Goal: Book appointment/travel/reservation

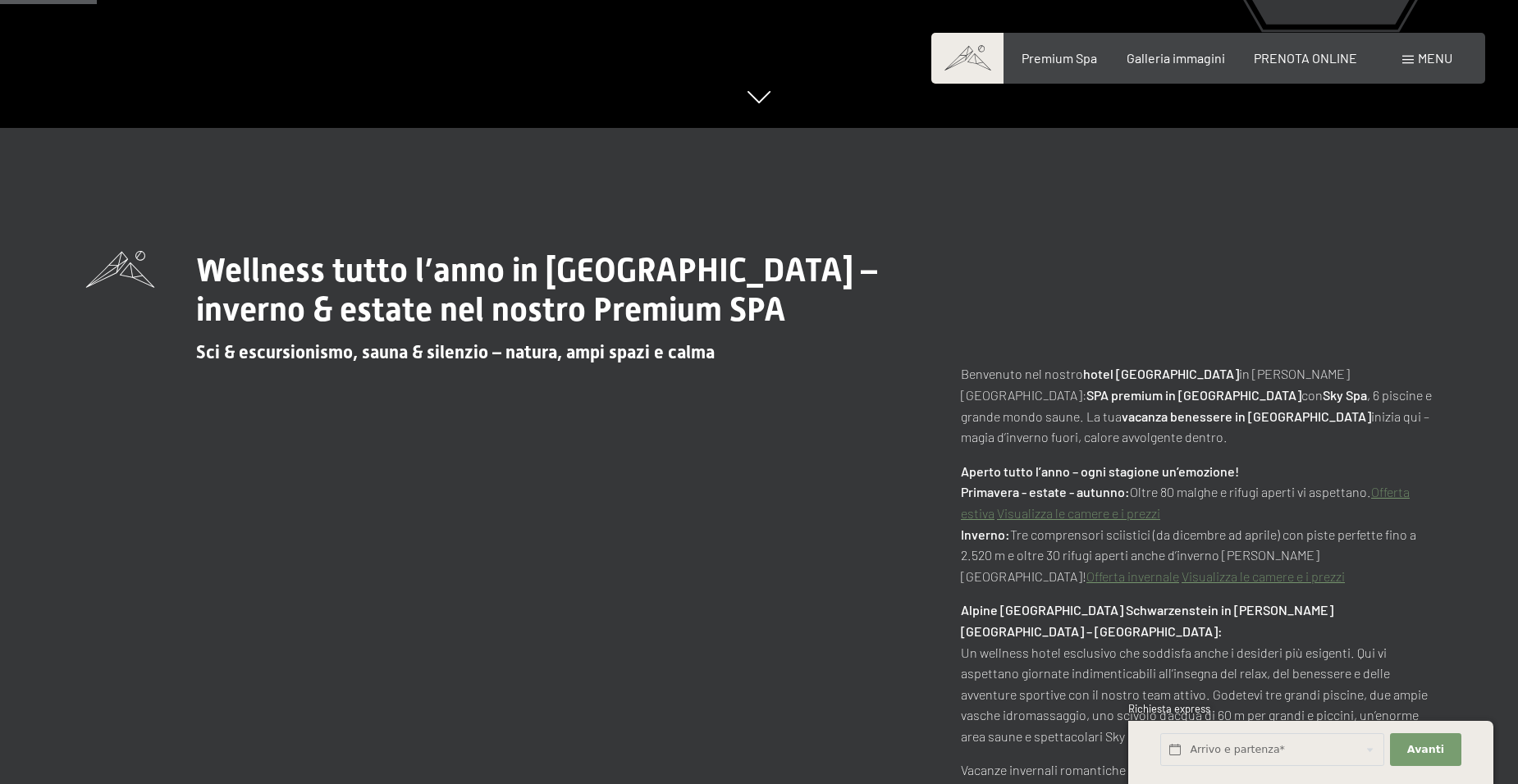
scroll to position [656, 0]
click at [1299, 61] on span "PRENOTA ONLINE" at bounding box center [1305, 55] width 103 height 16
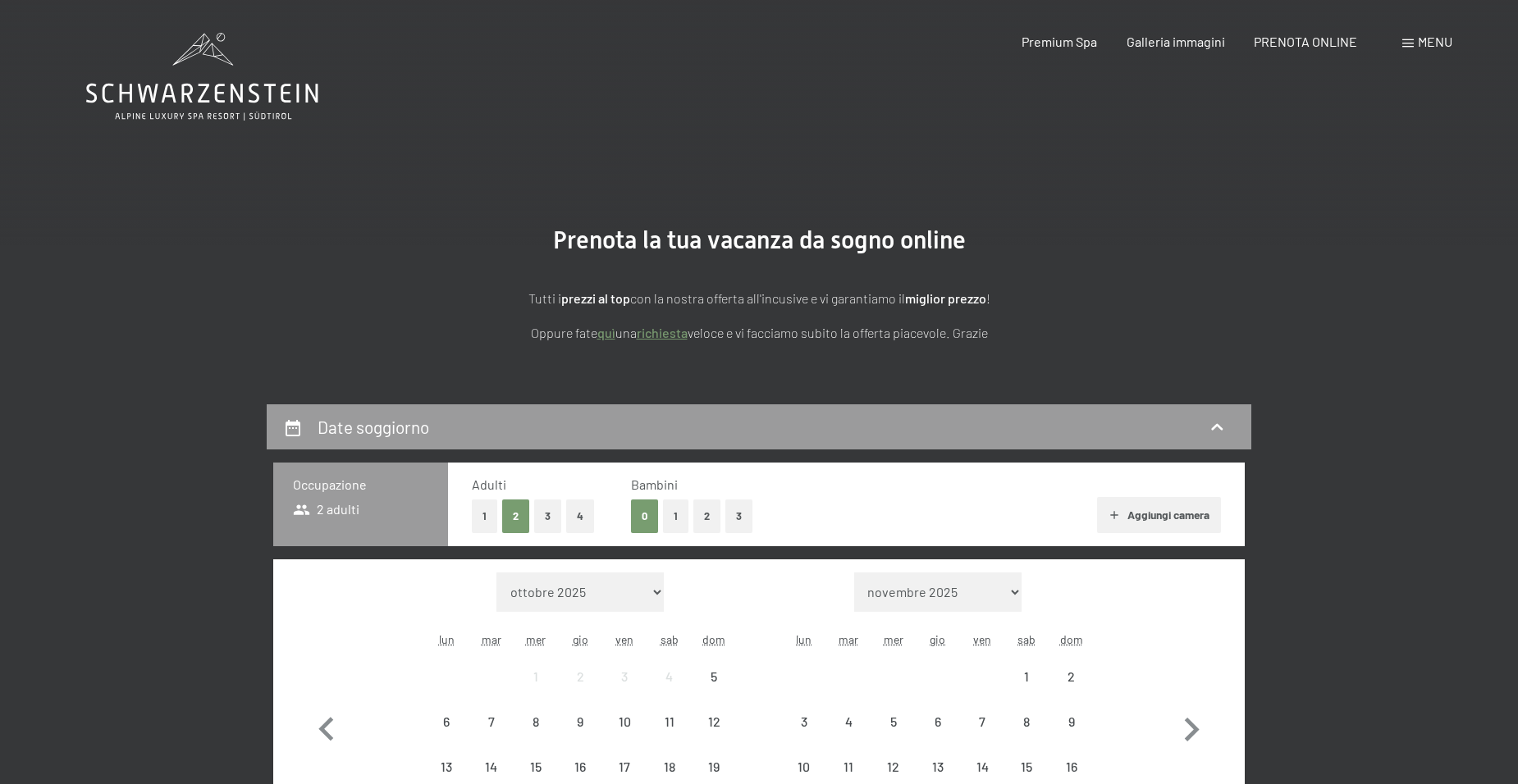
click at [842, 601] on form "Mese/anno novembre 2025 dicembre 2025 gennaio 2026 febbraio 2026 marzo 2026 apr…" at bounding box center [938, 591] width 312 height 39
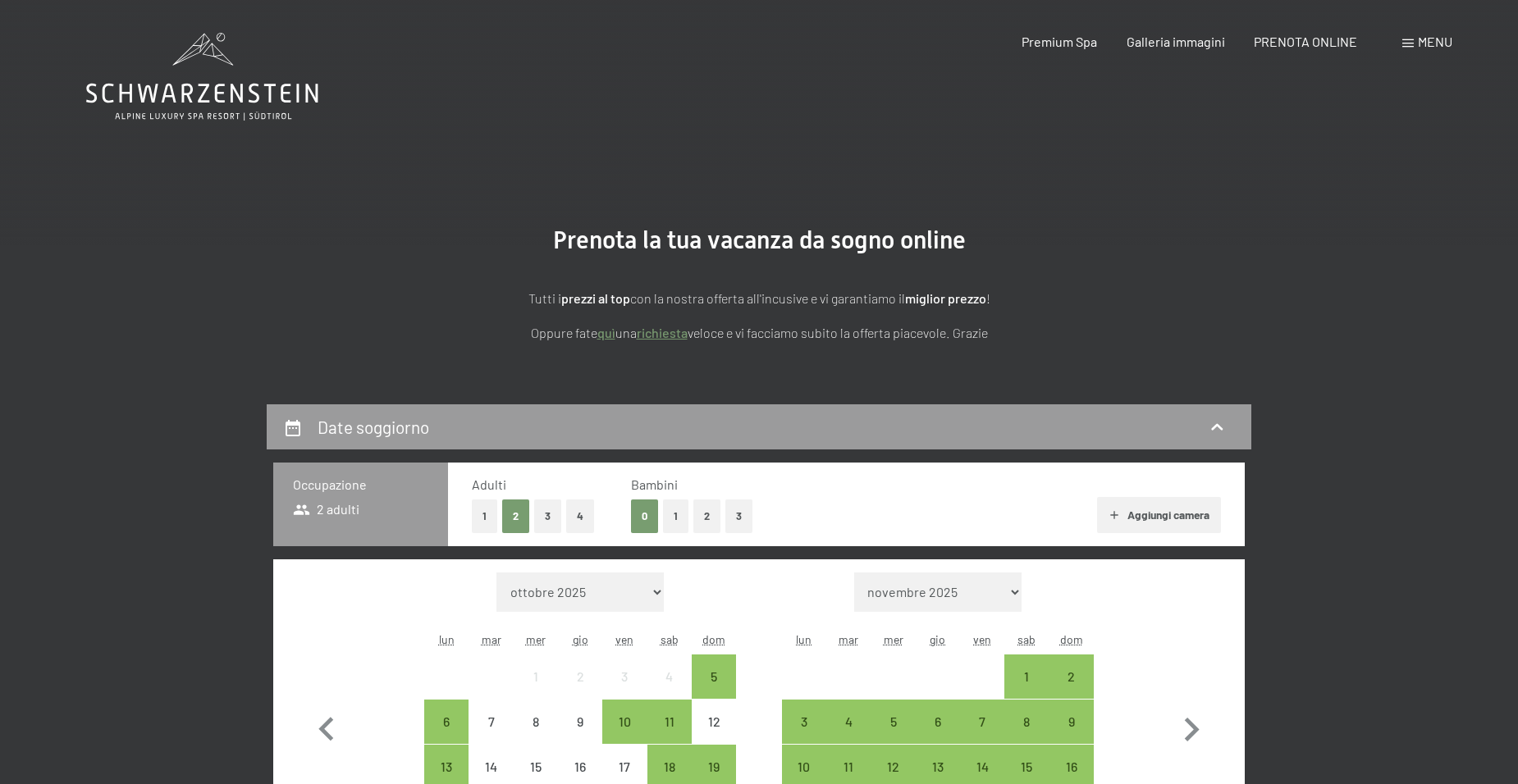
click at [1205, 271] on div "Prenota la tua vacanza da sogno online Tutti i prezzi al top con la nostra offe…" at bounding box center [759, 284] width 944 height 118
click at [1435, 40] on span "Menu" at bounding box center [1435, 41] width 34 height 16
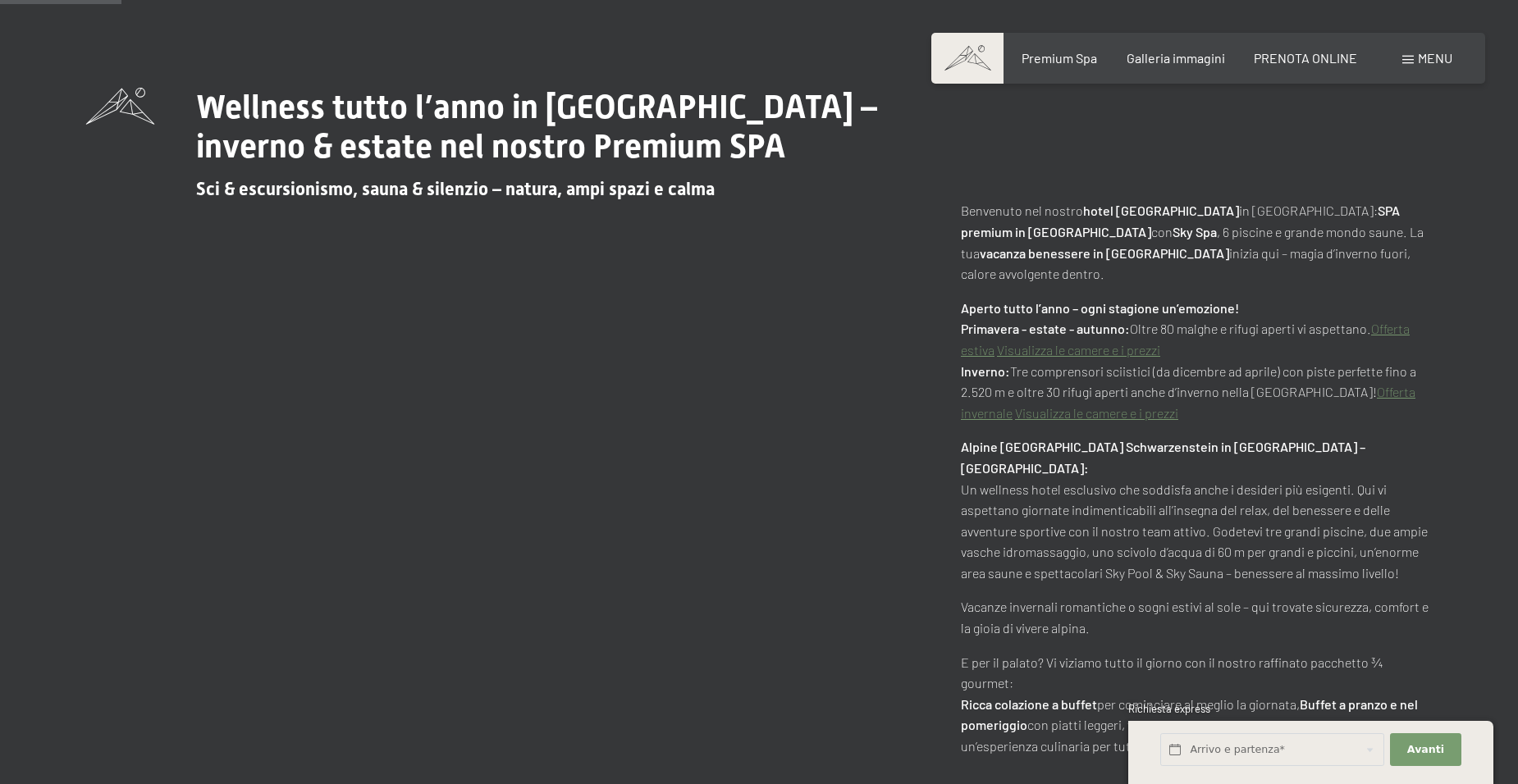
click at [1405, 65] on div "Menu" at bounding box center [1427, 58] width 50 height 18
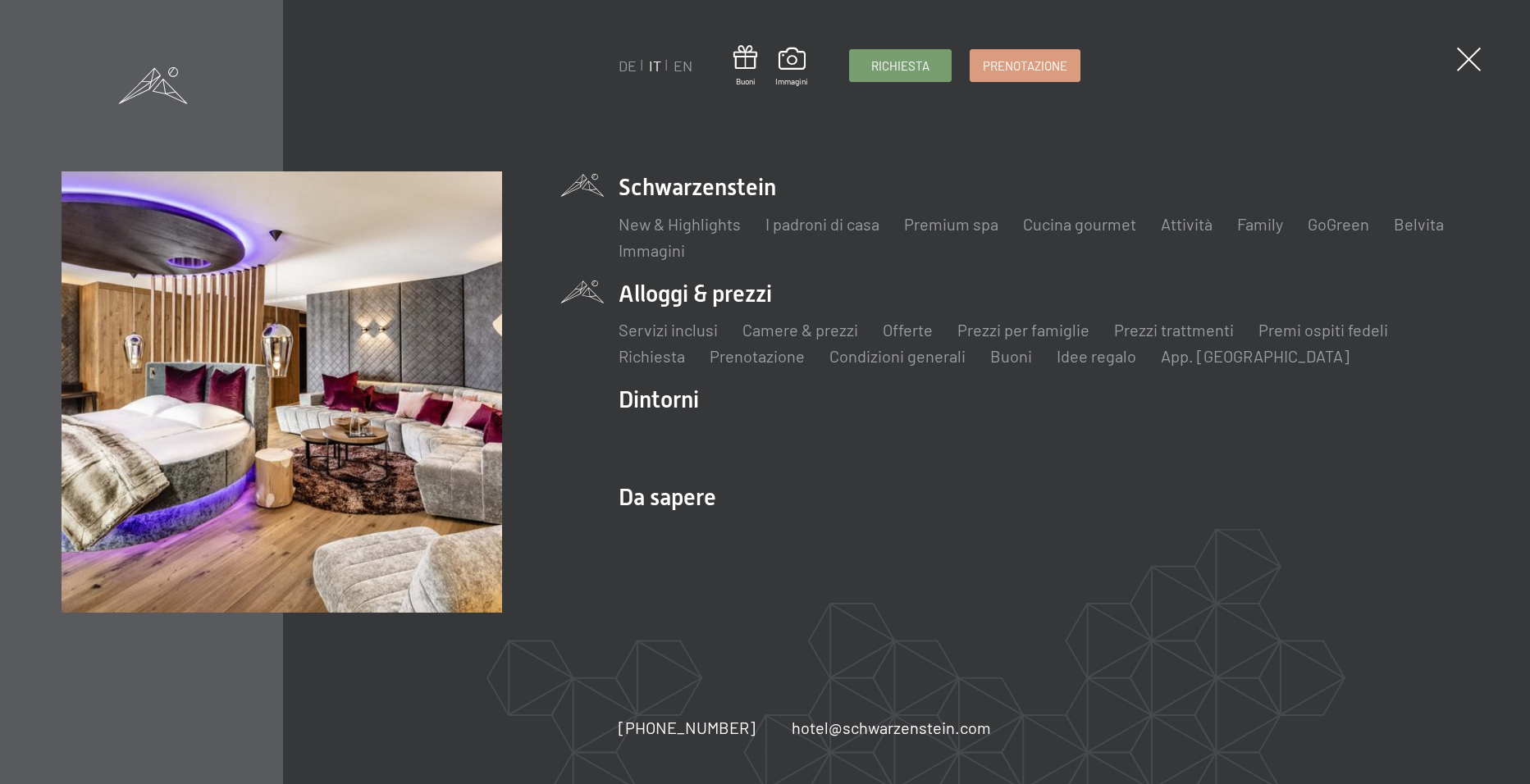
click at [757, 296] on li "Alloggi & prezzi Servizi inclusi Camere & prezzi Lista Offerte Lista Prezzi per…" at bounding box center [1043, 322] width 850 height 89
click at [656, 289] on li "Alloggi & prezzi Servizi inclusi Camere & prezzi Lista Offerte Lista Prezzi per…" at bounding box center [1043, 322] width 850 height 89
click at [895, 330] on link "Offerte" at bounding box center [908, 329] width 50 height 20
click at [894, 330] on link "Offerte" at bounding box center [908, 329] width 50 height 20
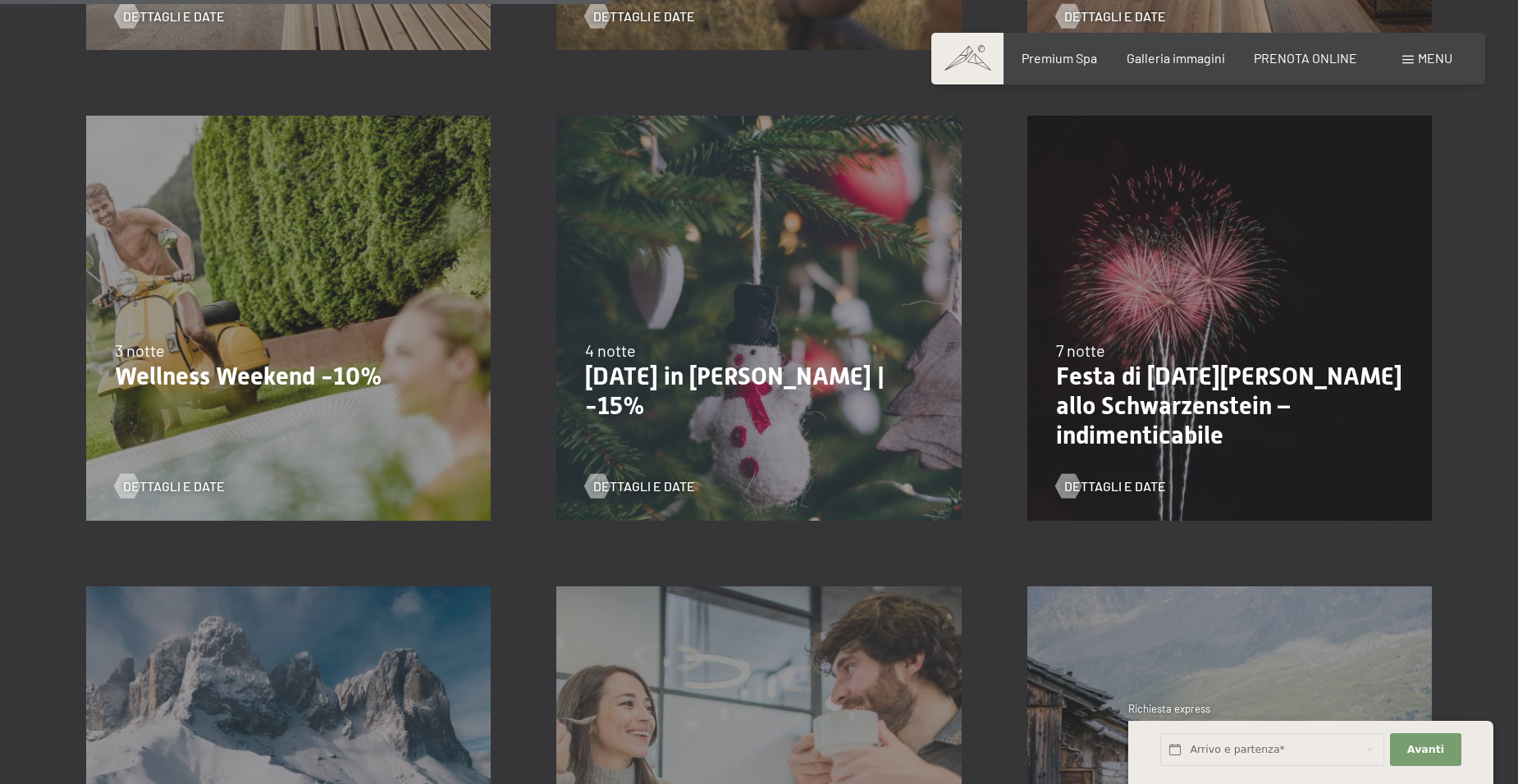
scroll to position [1324, 0]
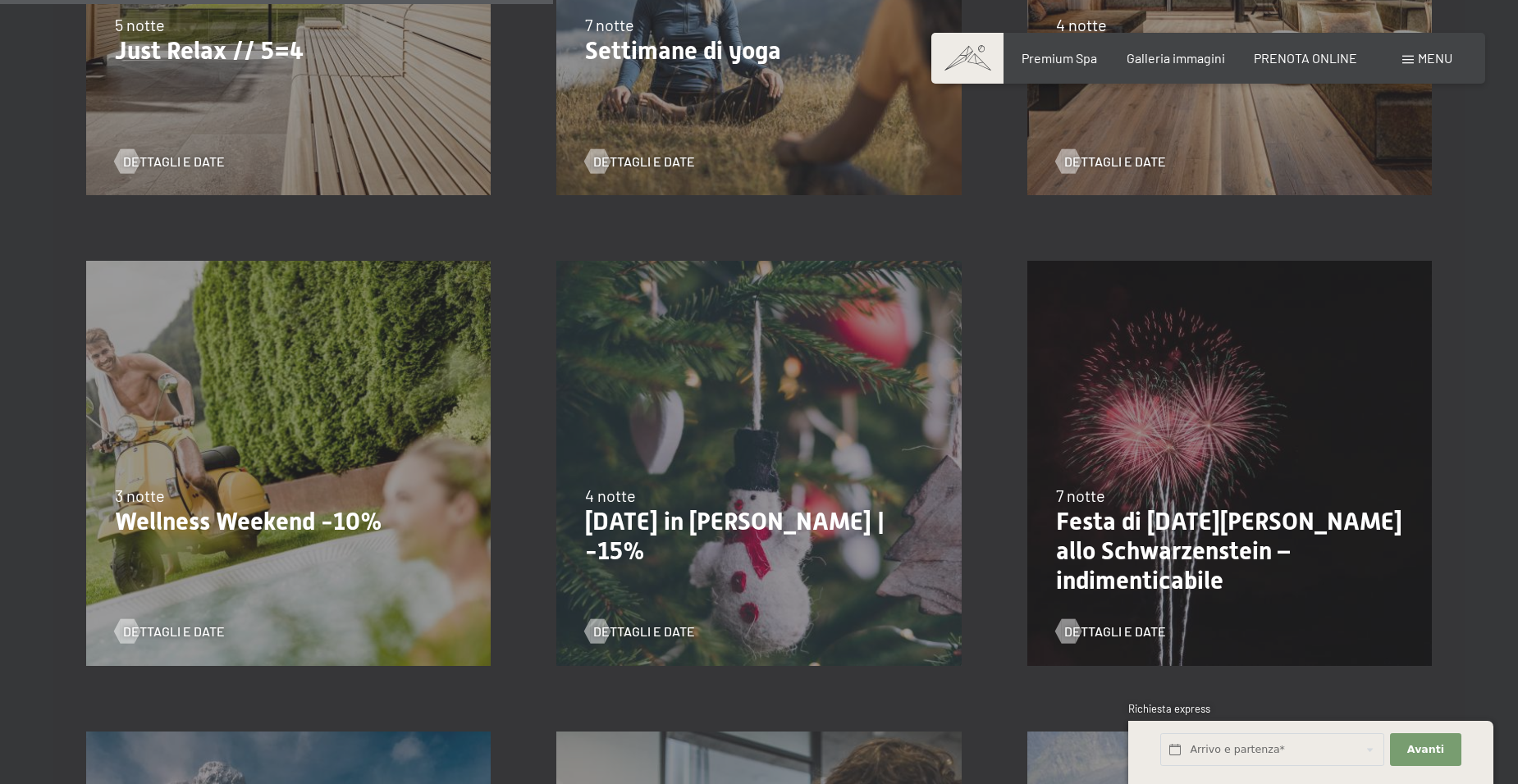
click at [306, 400] on div "13/11/2025-1/12/2025 11/12/2025-22/12/2025 15/1/2026-26/1/2026 12/3/2026-23/3/2…" at bounding box center [288, 462] width 470 height 470
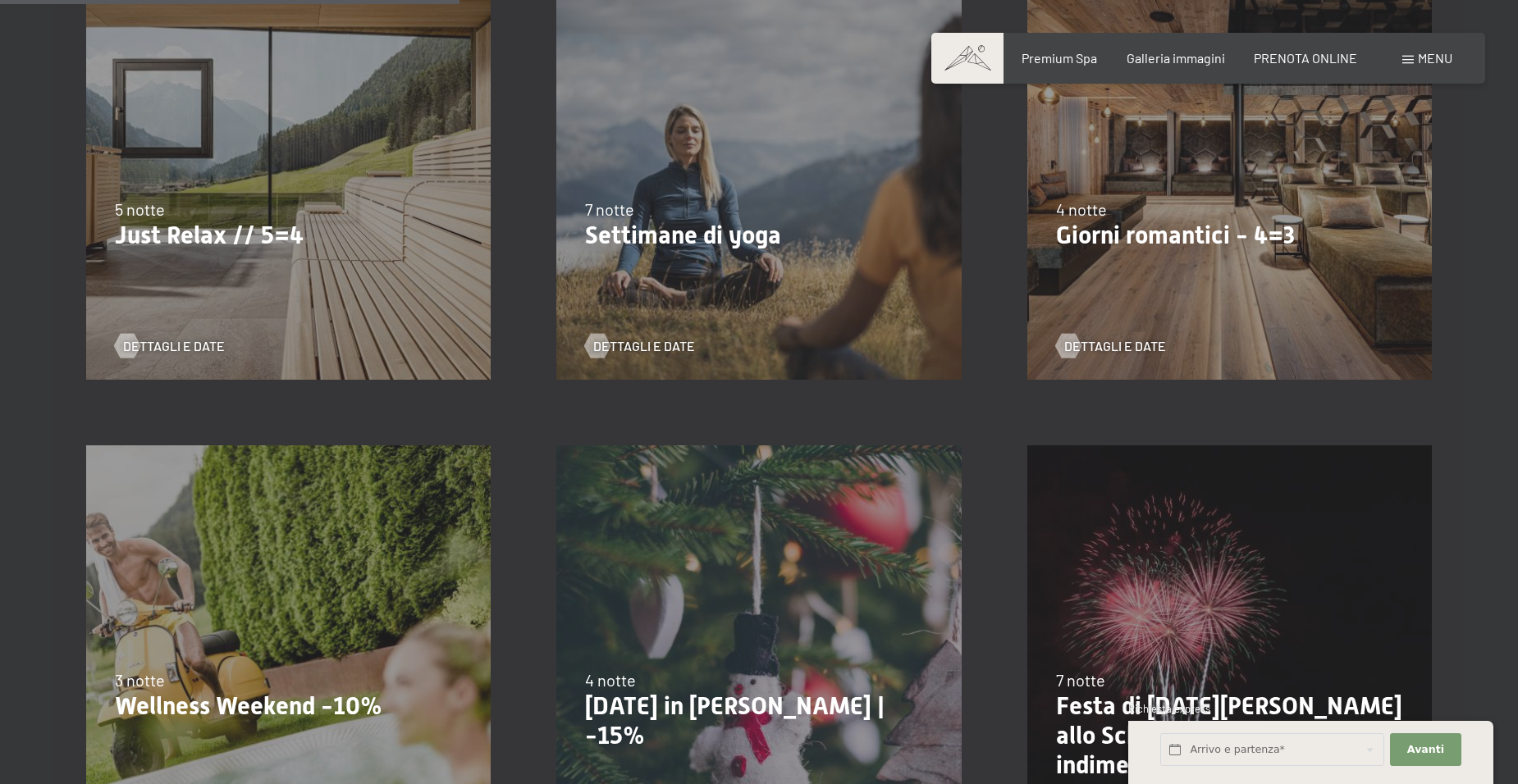
scroll to position [996, 0]
click at [1227, 232] on p "Giorni romantici - 4=3" at bounding box center [1229, 234] width 347 height 29
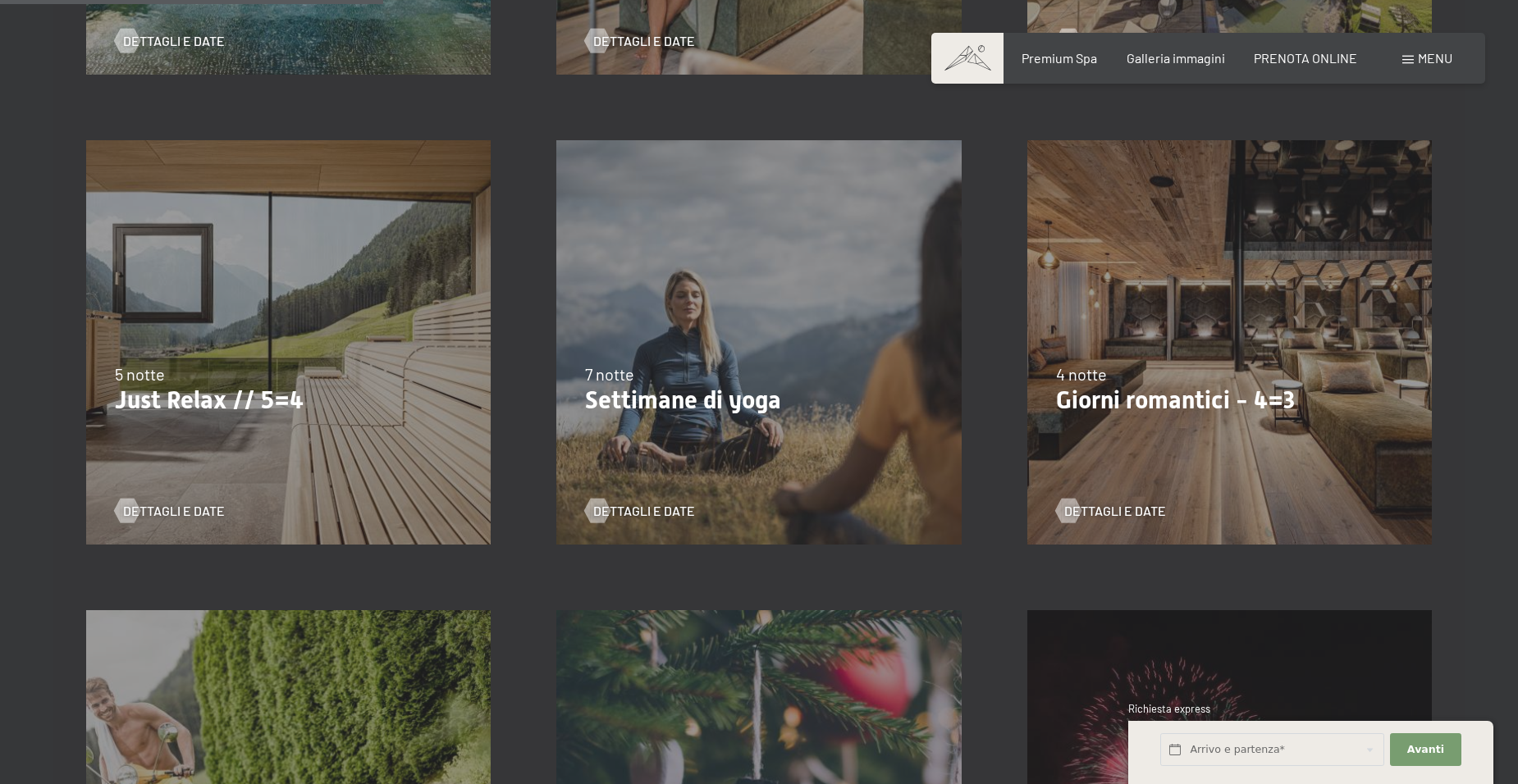
scroll to position [831, 0]
click at [1106, 510] on span "Dettagli e Date" at bounding box center [1132, 510] width 102 height 18
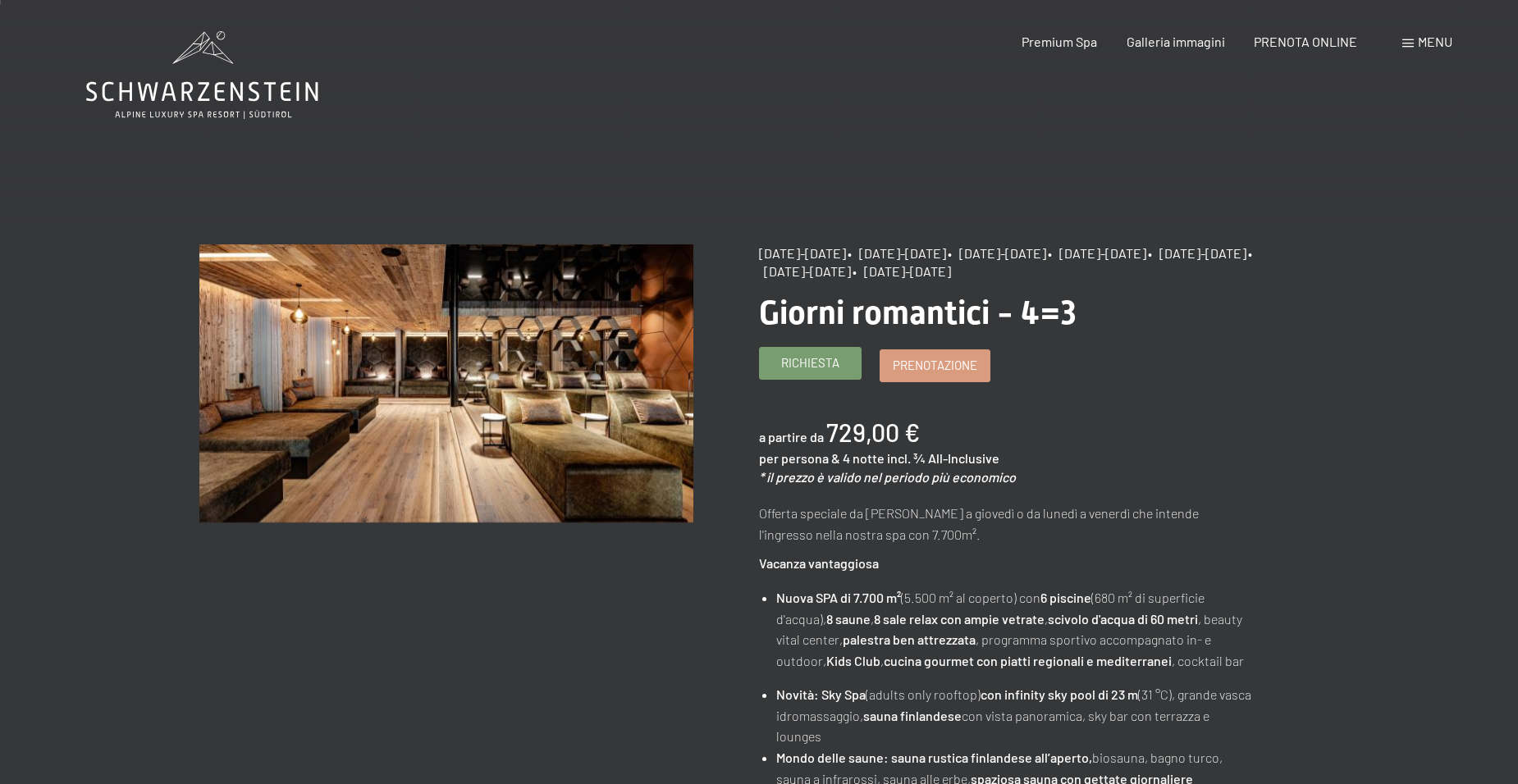
scroll to position [1, 0]
click at [804, 364] on span "Richiesta" at bounding box center [810, 364] width 58 height 18
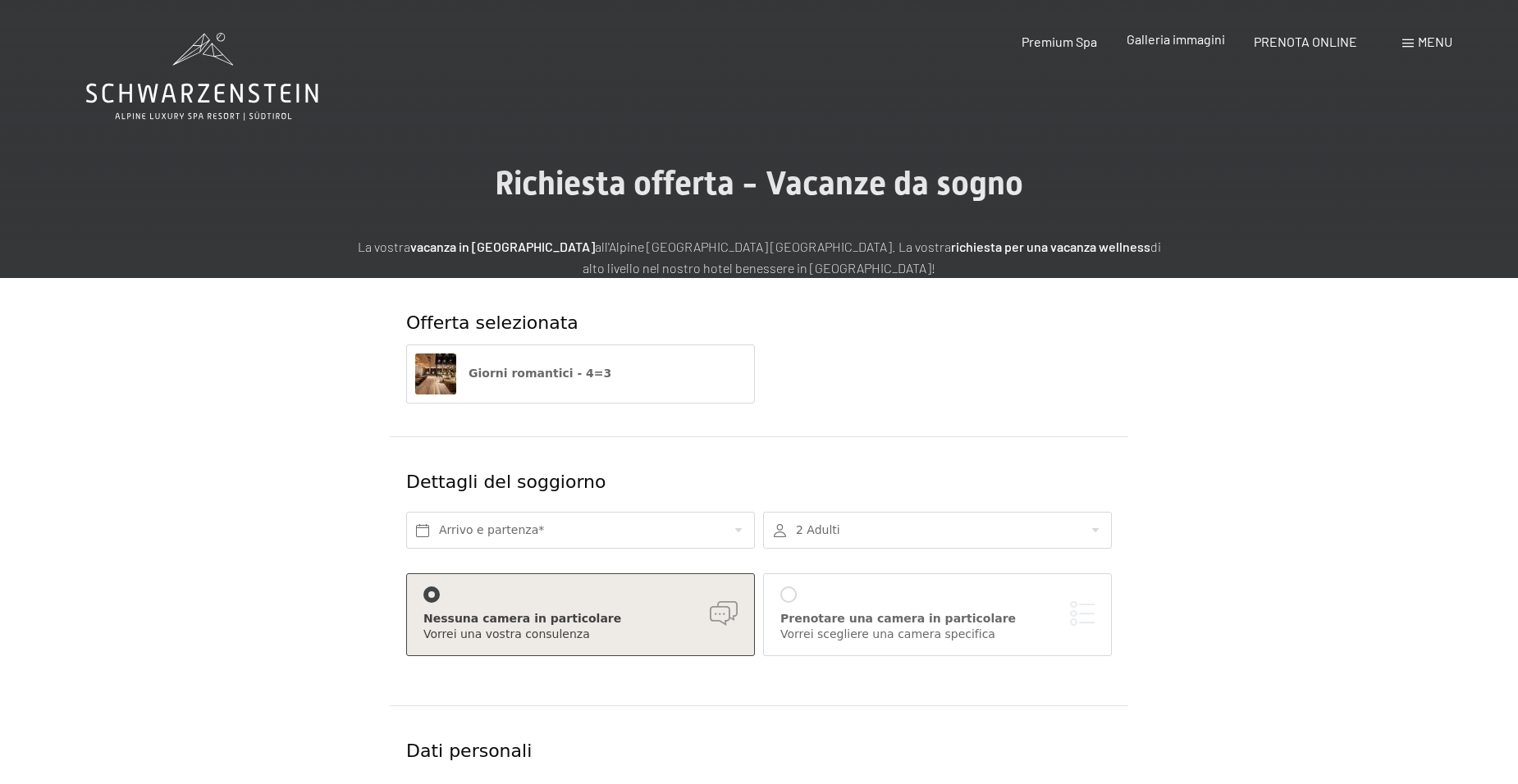
click at [1167, 44] on span "Galleria immagini" at bounding box center [1176, 38] width 98 height 16
click at [789, 598] on div at bounding box center [789, 595] width 17 height 17
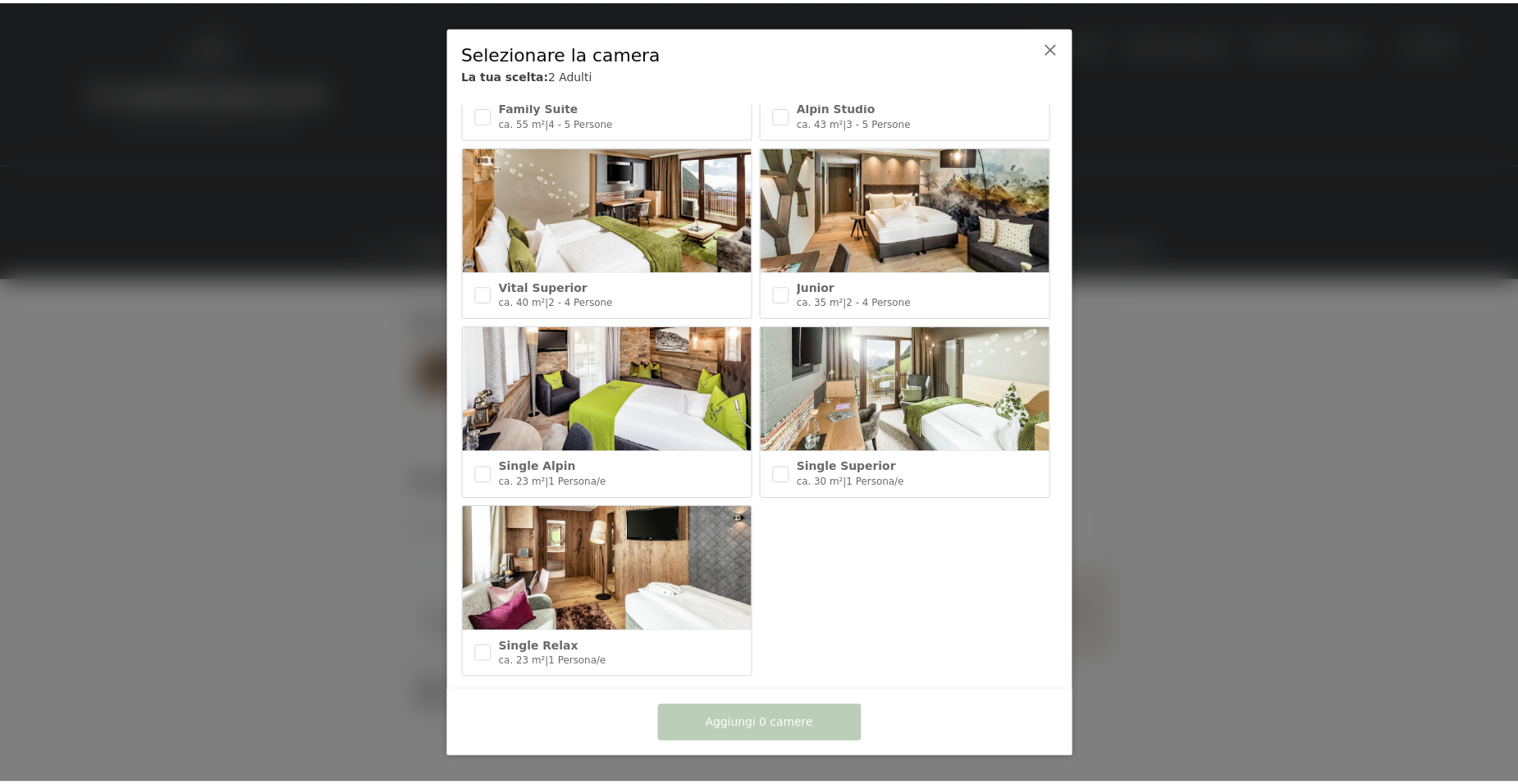
scroll to position [703, 0]
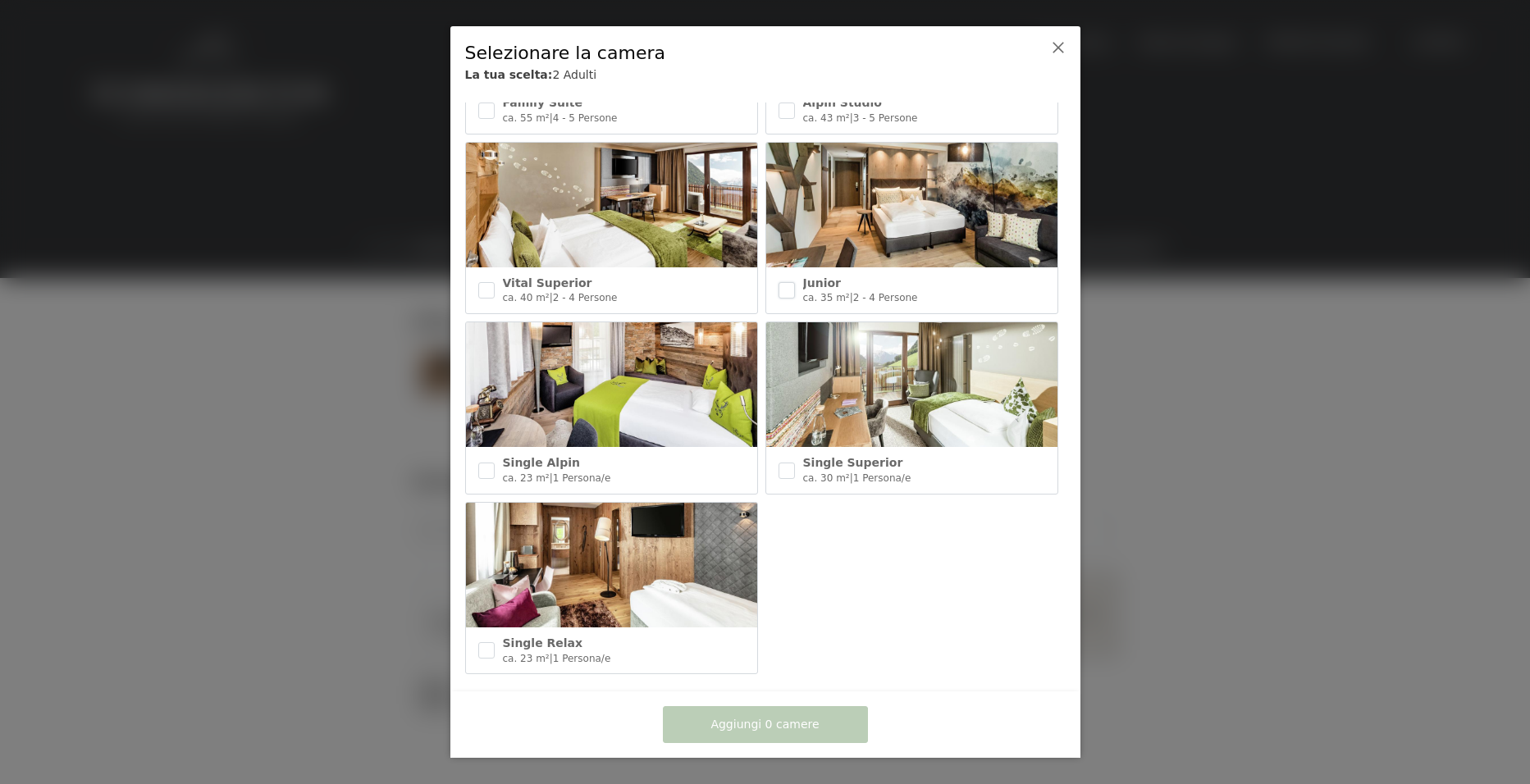
click at [785, 282] on input "checkbox" at bounding box center [787, 290] width 17 height 17
checkbox input "true"
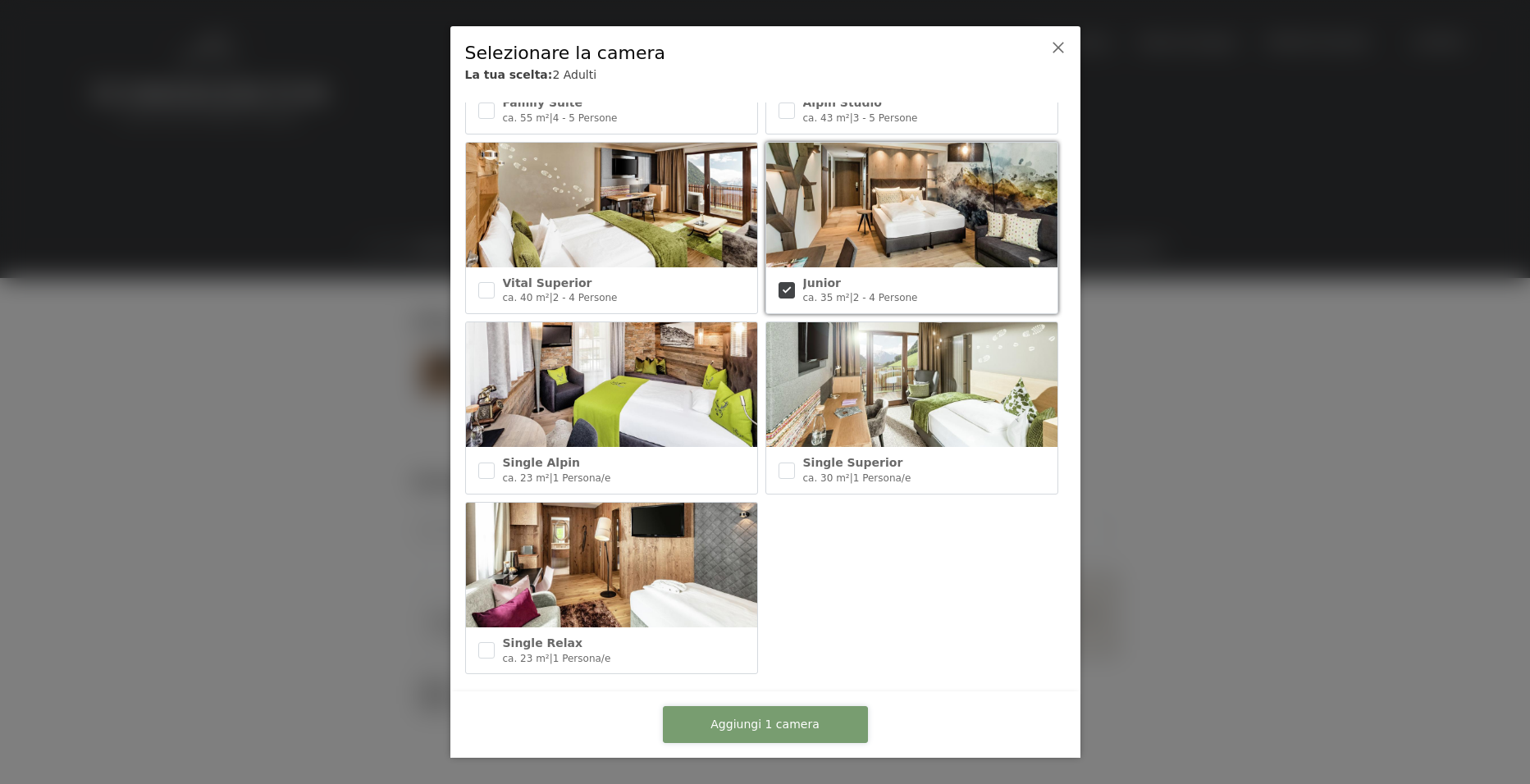
click at [764, 724] on span "Aggiungi 1 camera" at bounding box center [764, 725] width 108 height 17
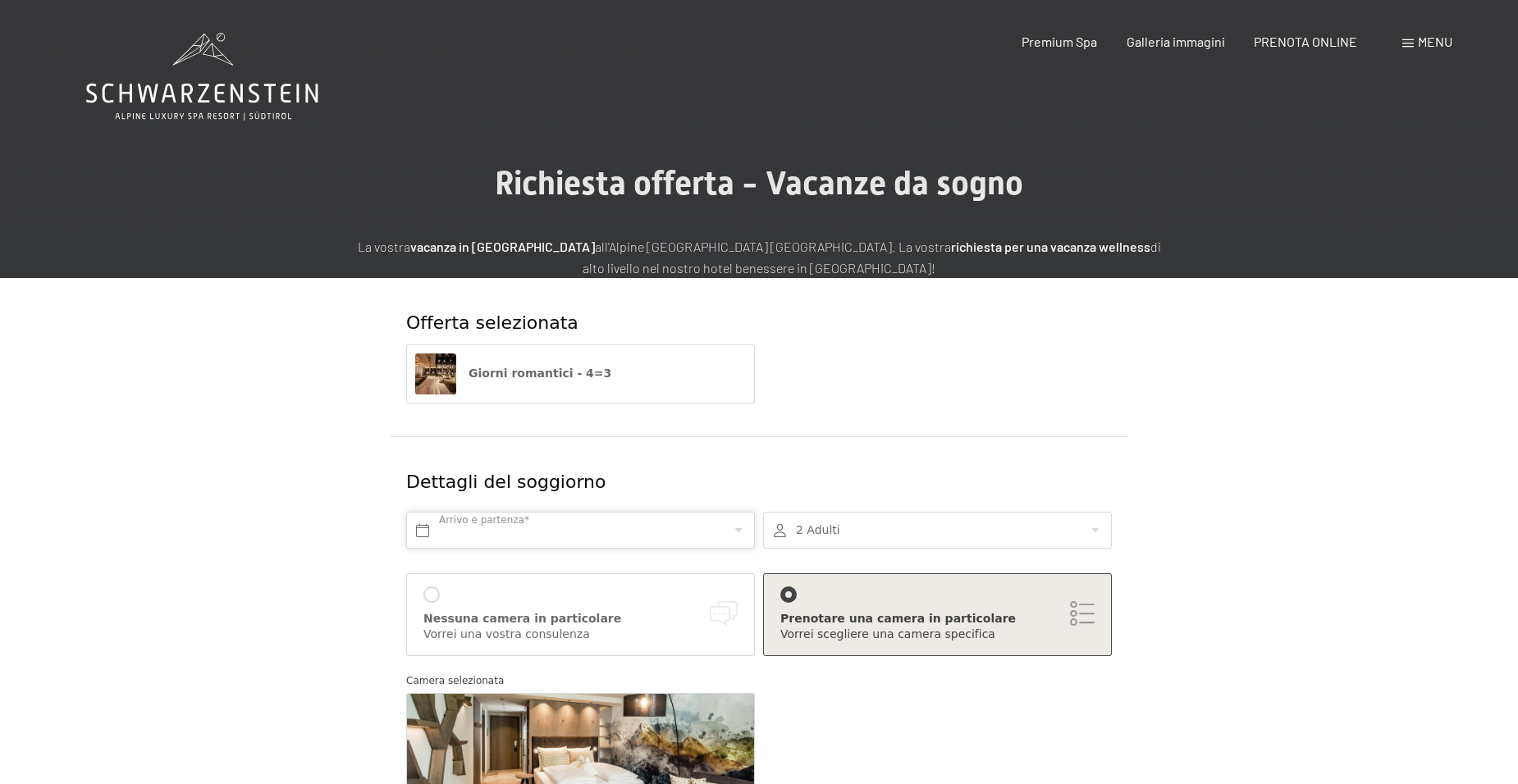
click at [739, 524] on input "text" at bounding box center [581, 530] width 349 height 37
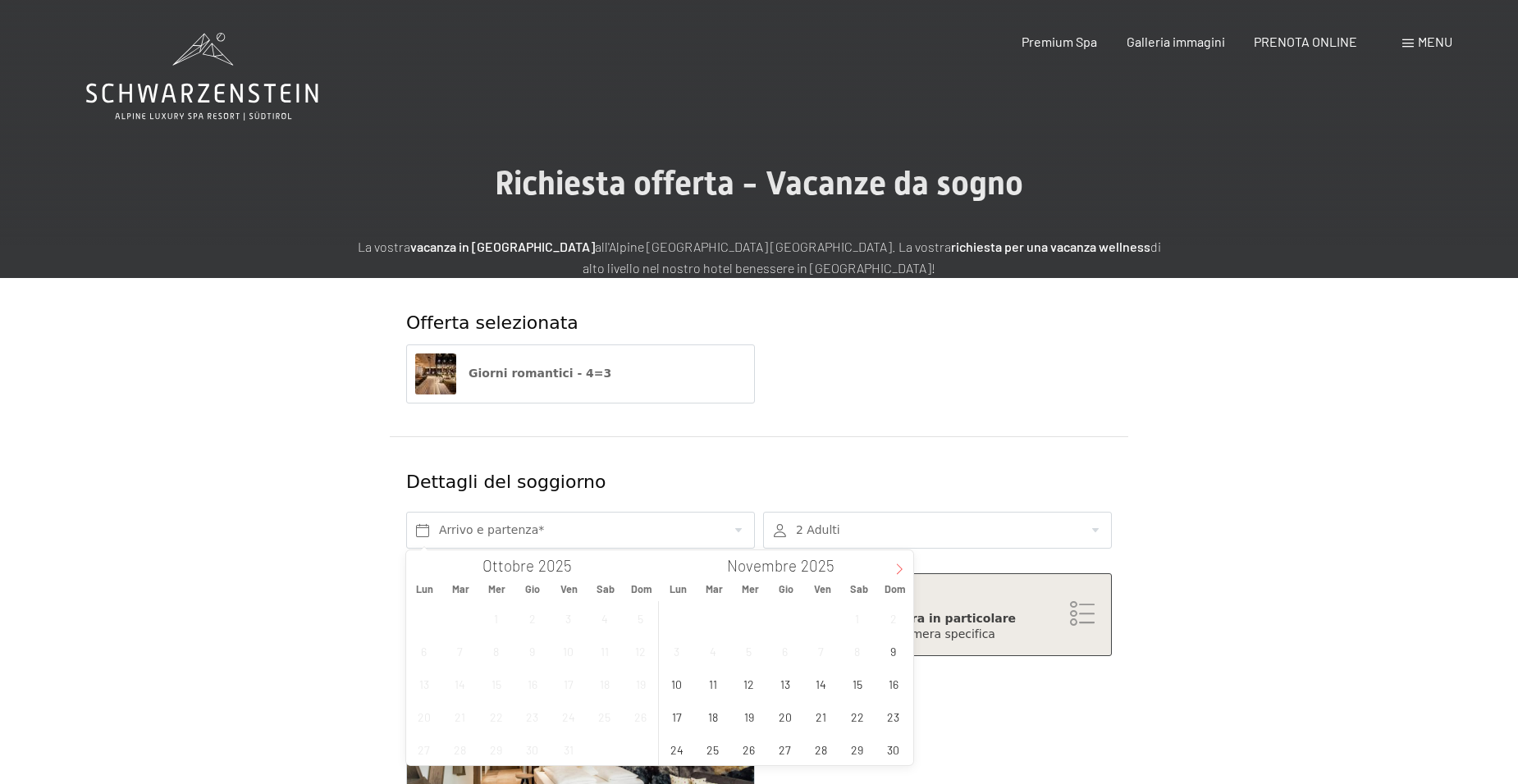
click at [900, 568] on icon at bounding box center [900, 569] width 12 height 12
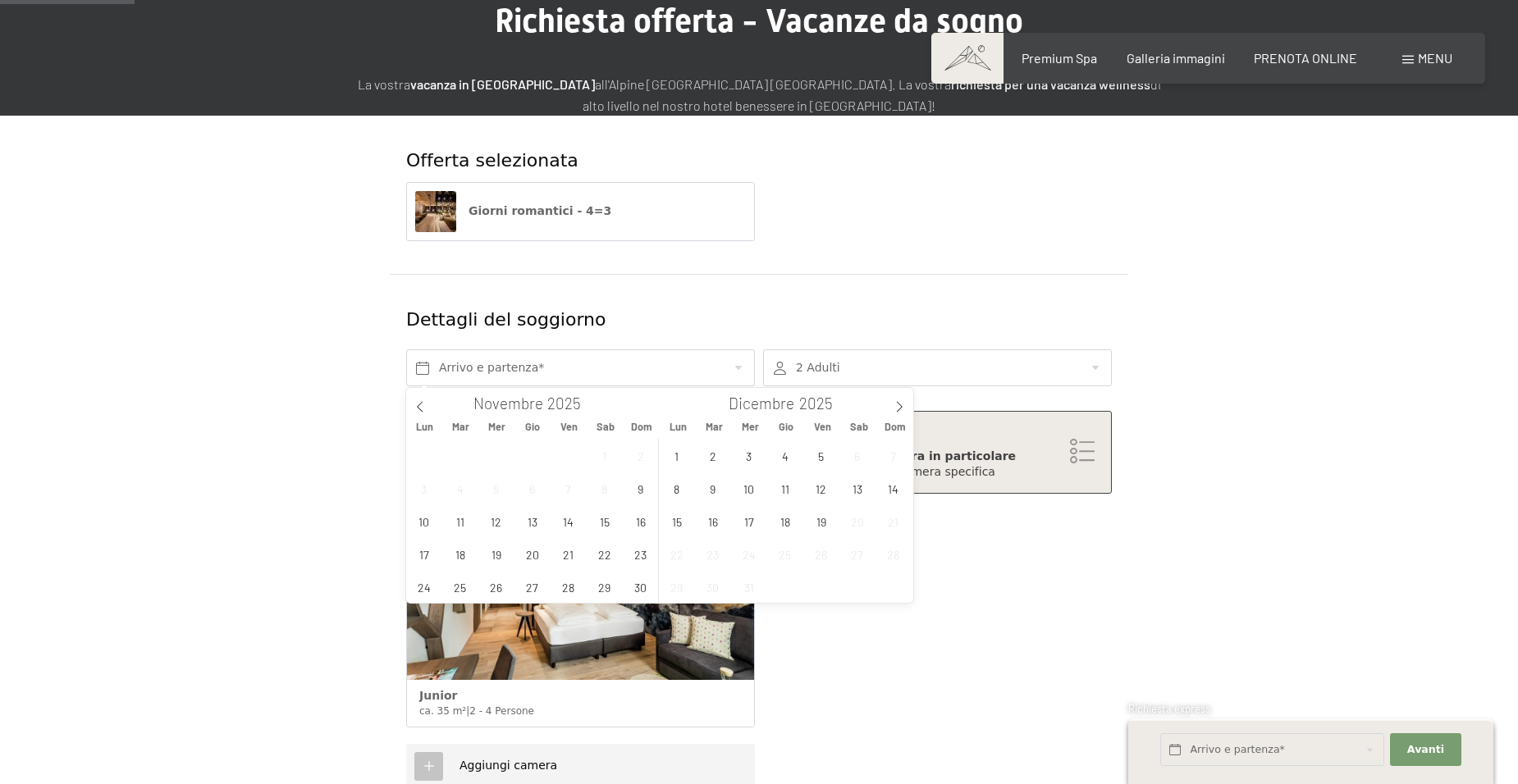
scroll to position [164, 0]
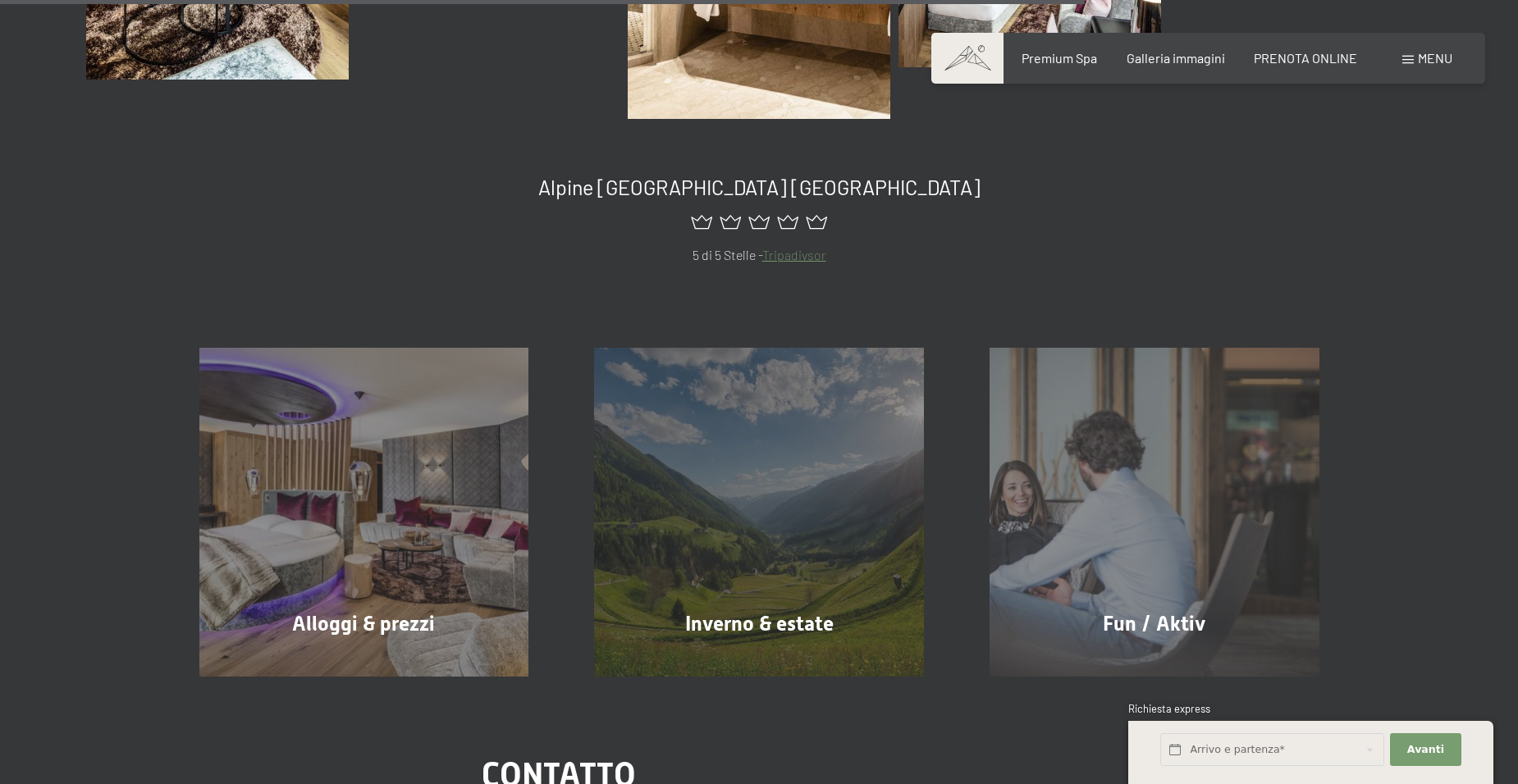
scroll to position [1481, 0]
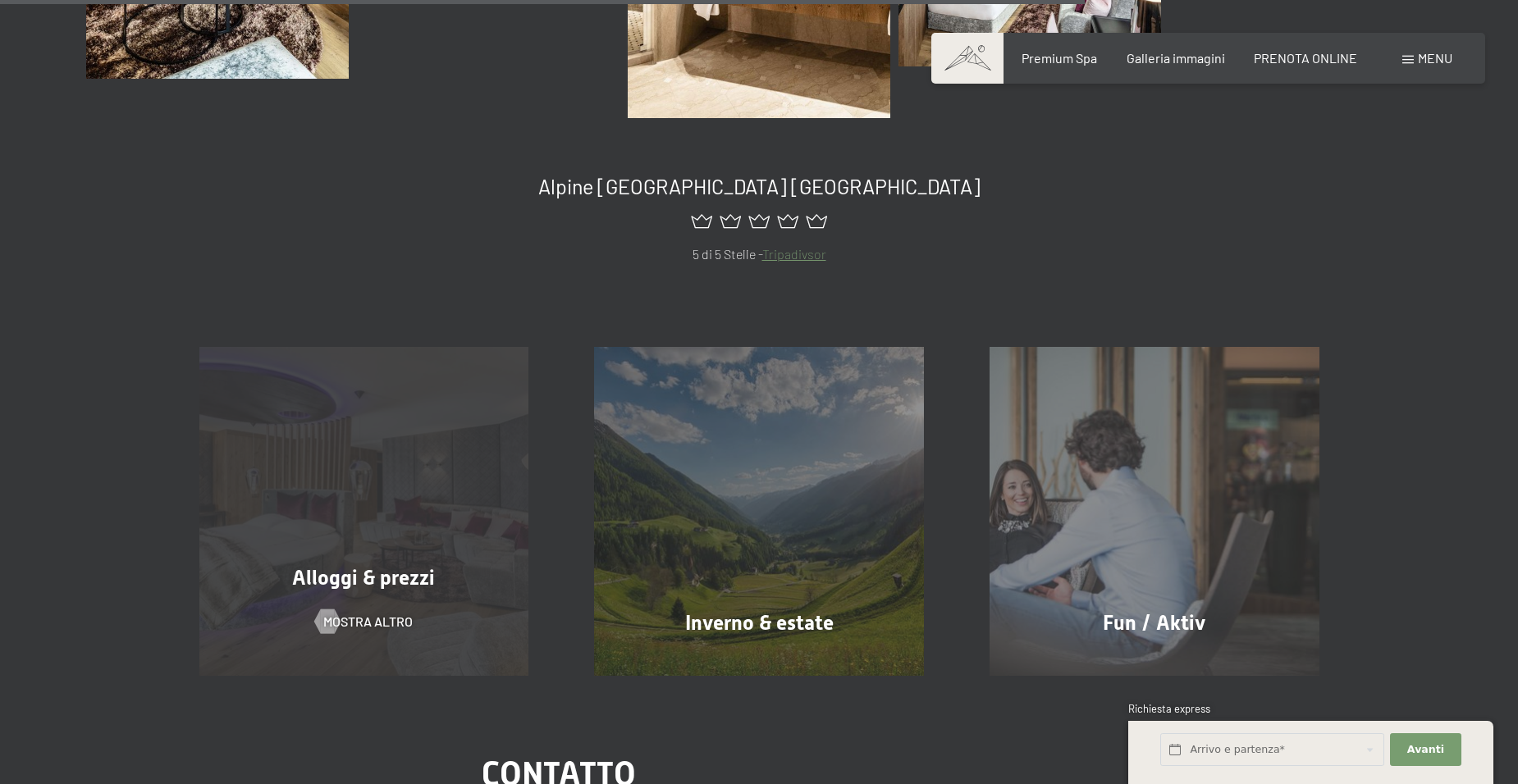
click at [380, 430] on div "Alloggi & prezzi mostra altro" at bounding box center [365, 511] width 396 height 329
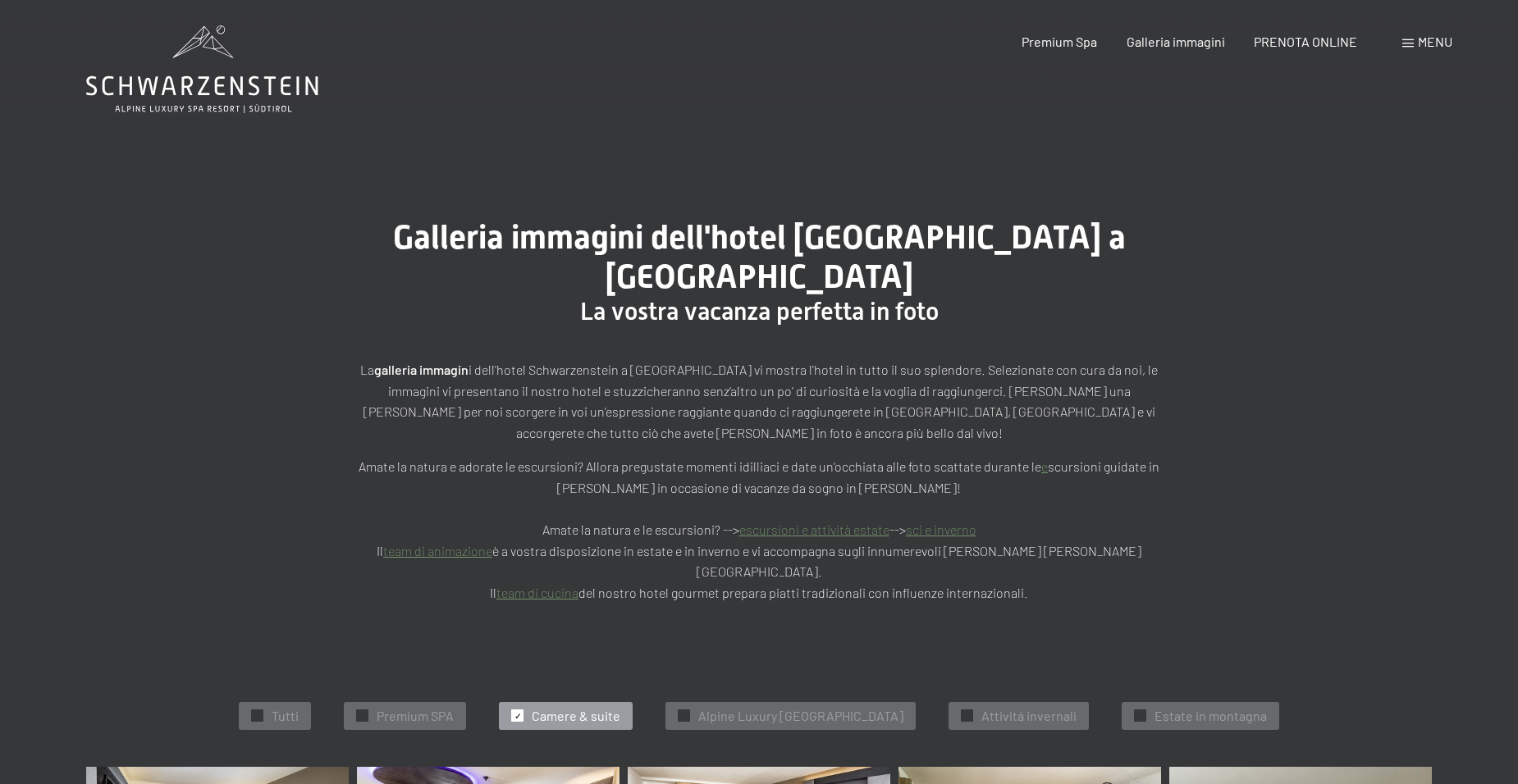
scroll to position [0, 0]
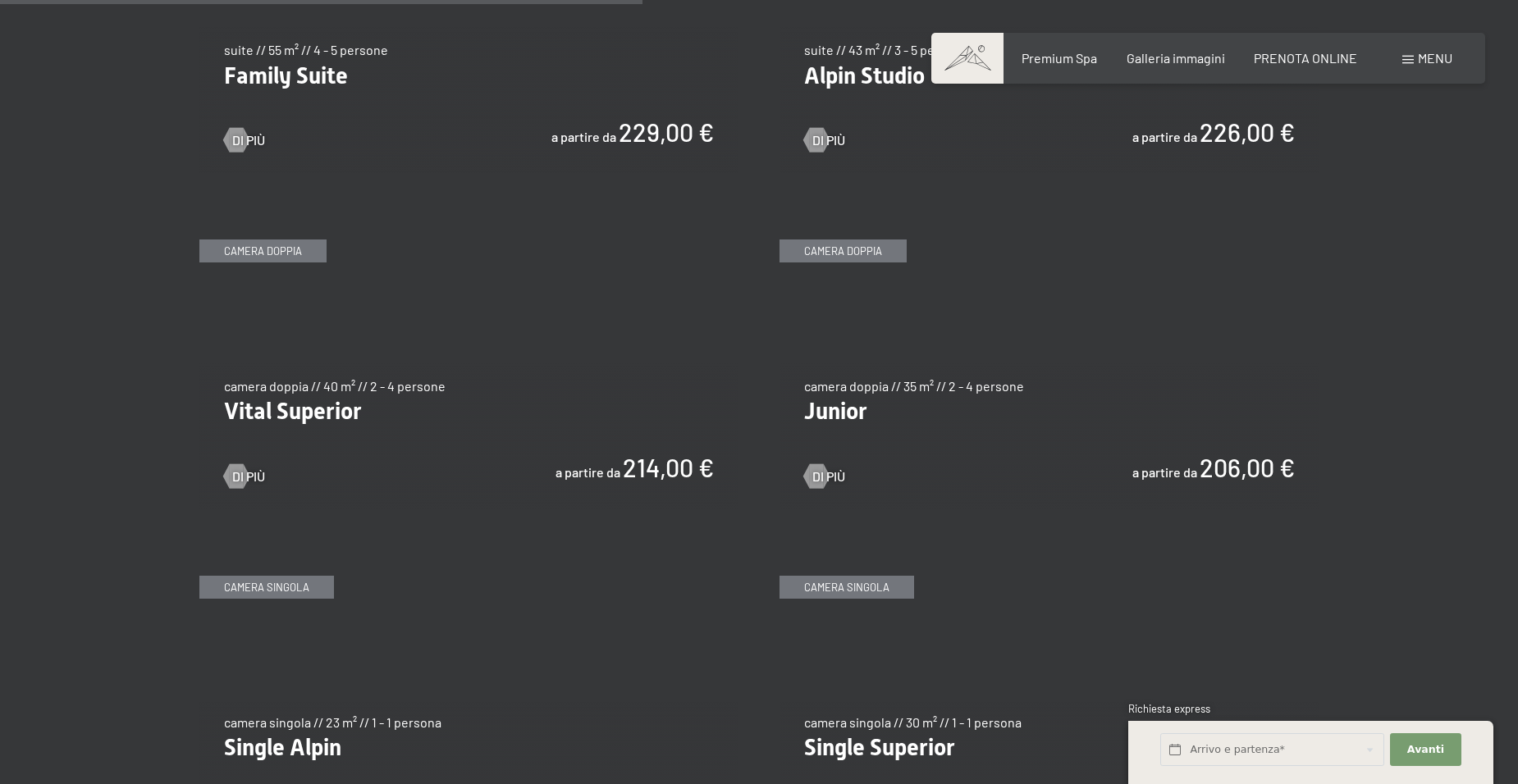
scroll to position [2215, 0]
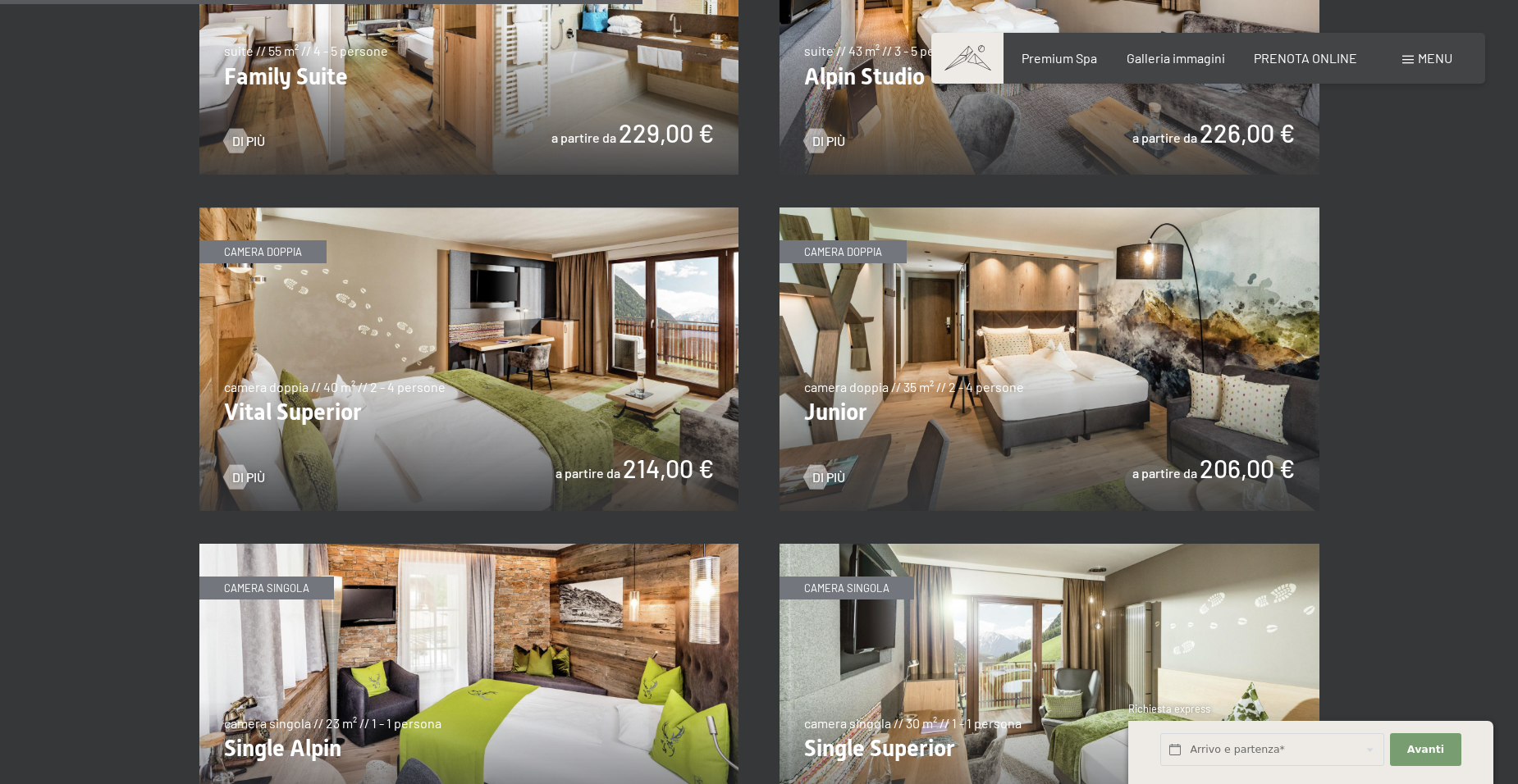
click at [1051, 335] on img at bounding box center [1049, 359] width 540 height 304
